Goal: Information Seeking & Learning: Understand process/instructions

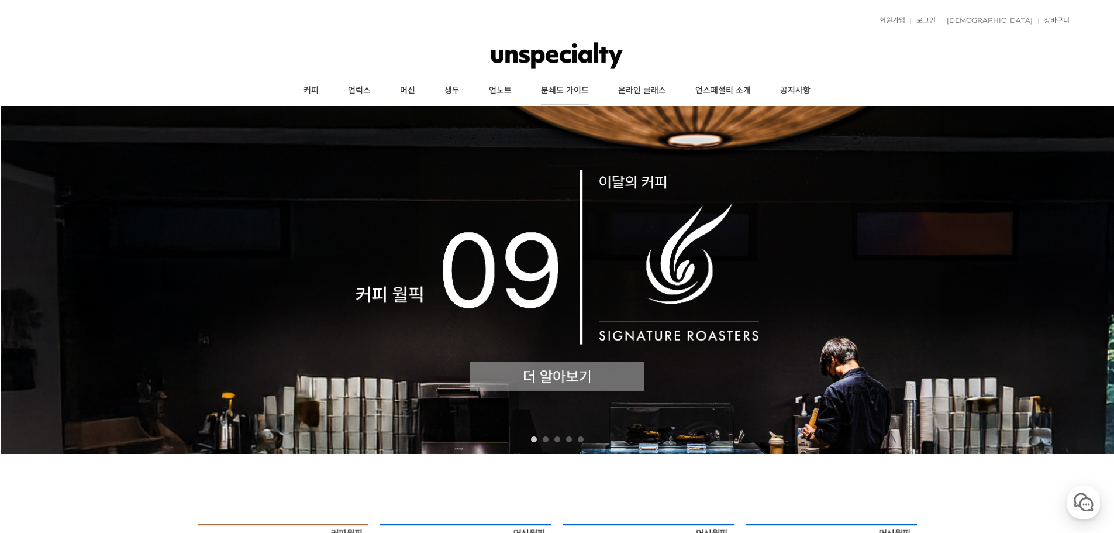
click at [570, 80] on link "분쇄도 가이드" at bounding box center [564, 90] width 77 height 29
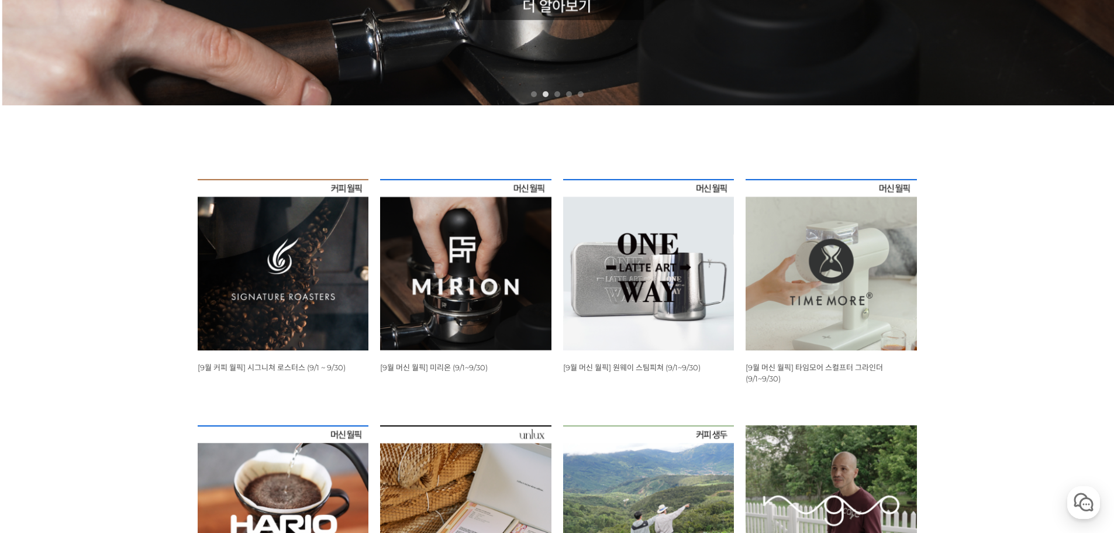
scroll to position [409, 0]
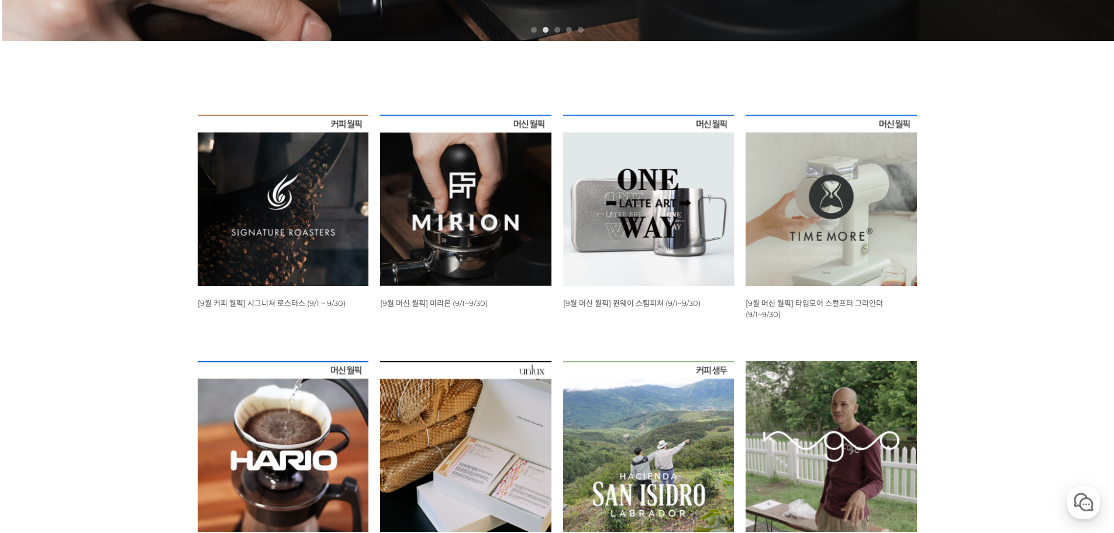
click at [318, 194] on img at bounding box center [283, 200] width 171 height 171
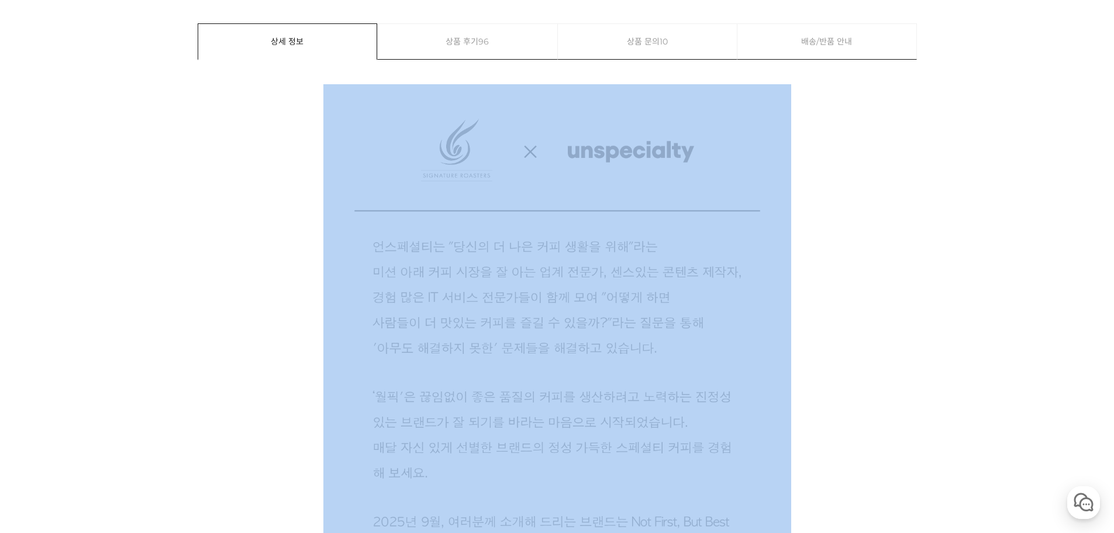
drag, startPoint x: 1113, startPoint y: 53, endPoint x: 1104, endPoint y: 232, distance: 179.2
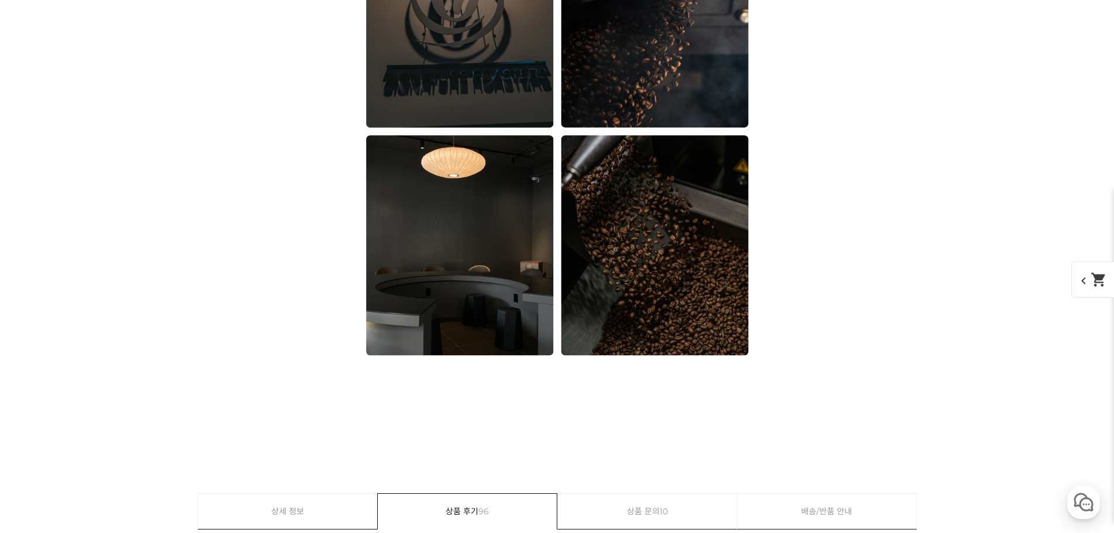
scroll to position [10002, 0]
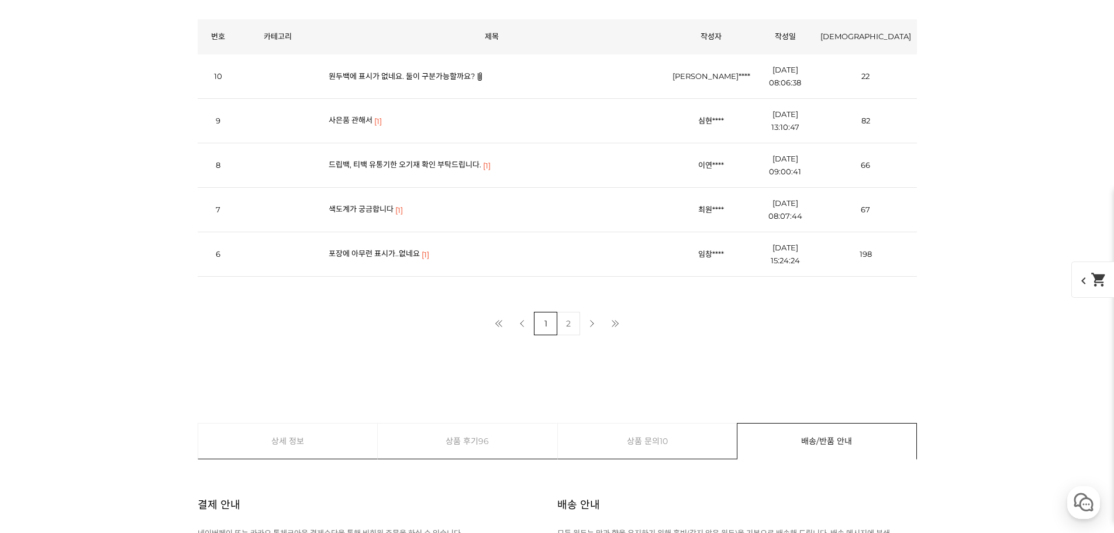
scroll to position [11289, 0]
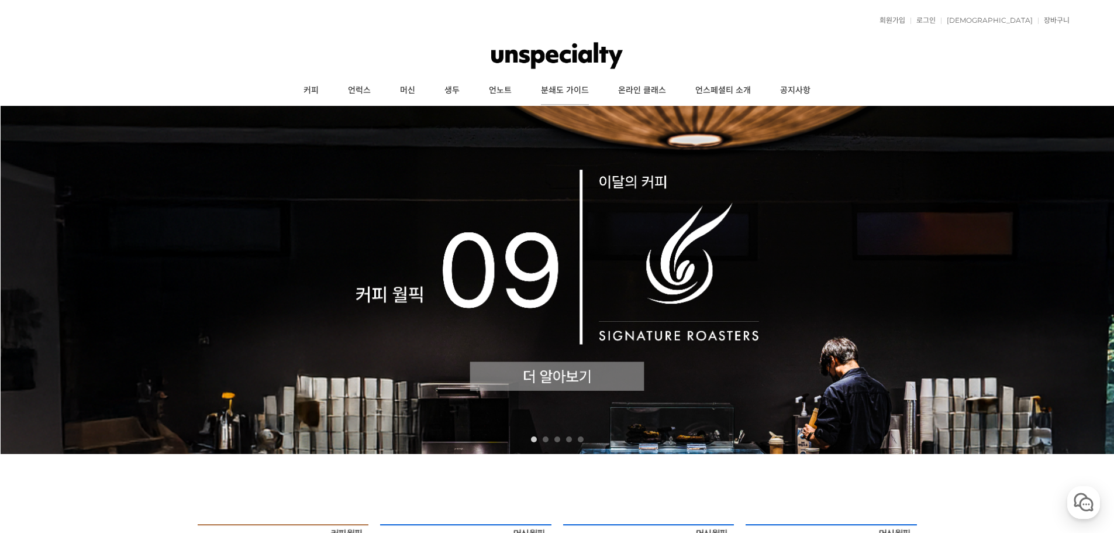
click at [557, 92] on link "분쇄도 가이드" at bounding box center [564, 90] width 77 height 29
